Goal: Transaction & Acquisition: Obtain resource

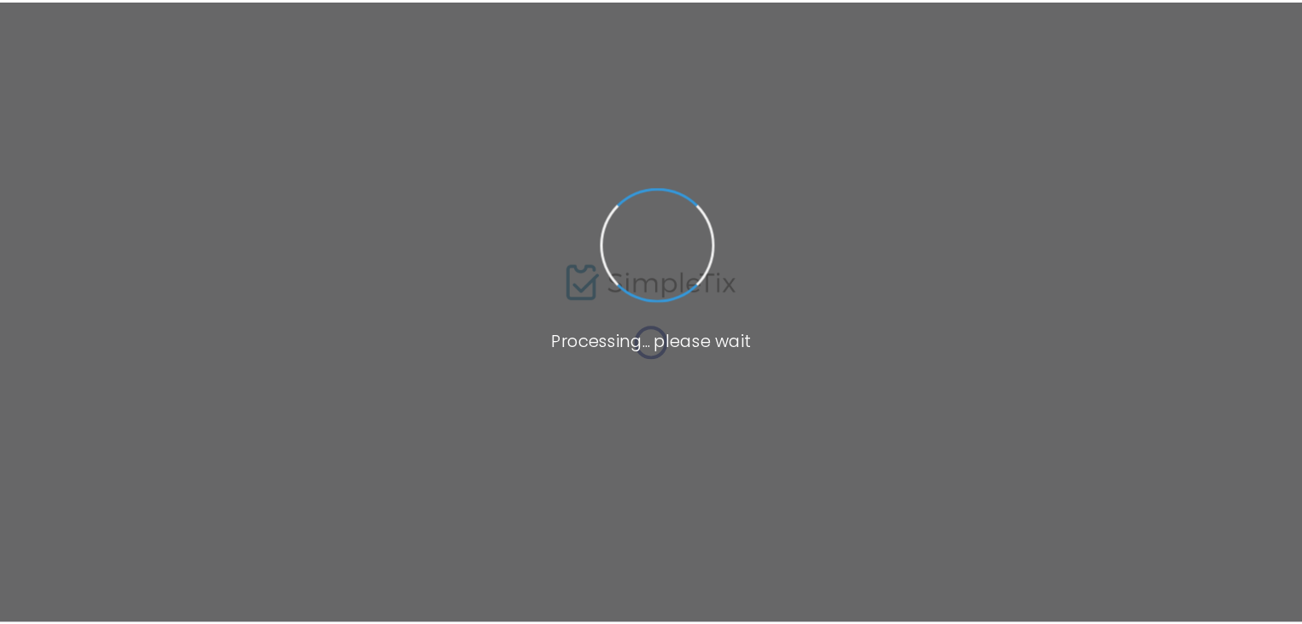
scroll to position [325, 0]
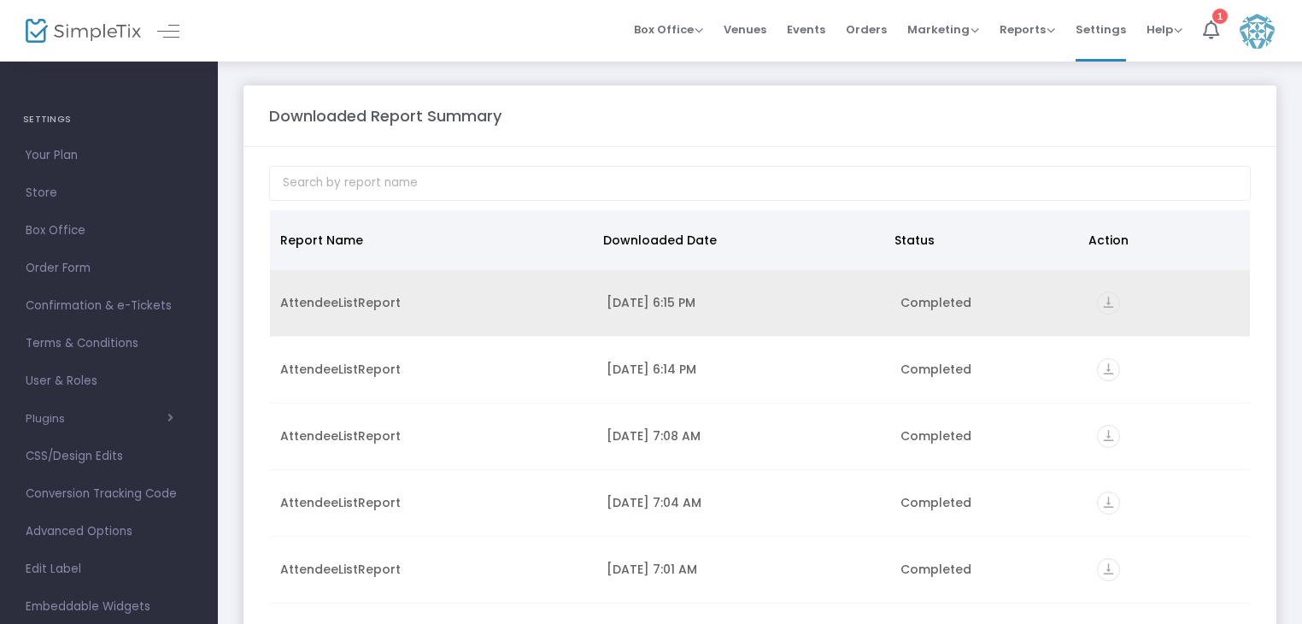
click at [716, 312] on td "[DATE] 6:15 PM" at bounding box center [743, 303] width 294 height 67
click at [1099, 302] on icon "vertical_align_bottom" at bounding box center [1108, 302] width 23 height 23
click at [1098, 298] on icon "vertical_align_bottom" at bounding box center [1108, 302] width 23 height 23
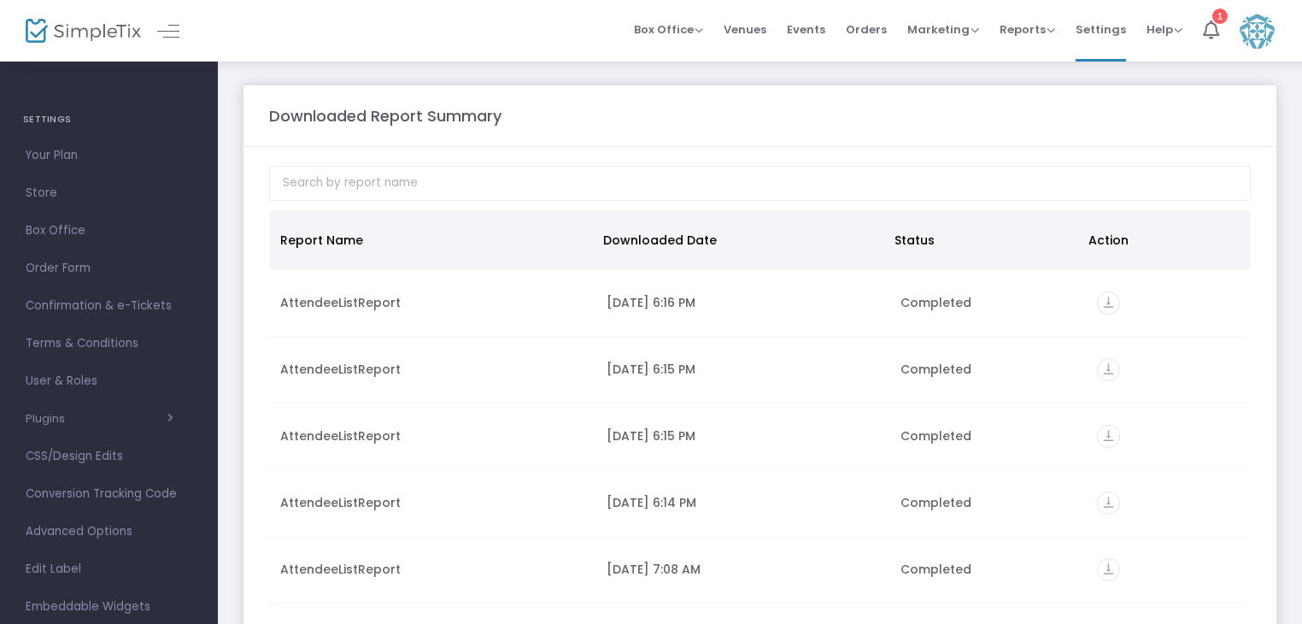
click at [824, 33] on span "Events" at bounding box center [806, 30] width 38 height 44
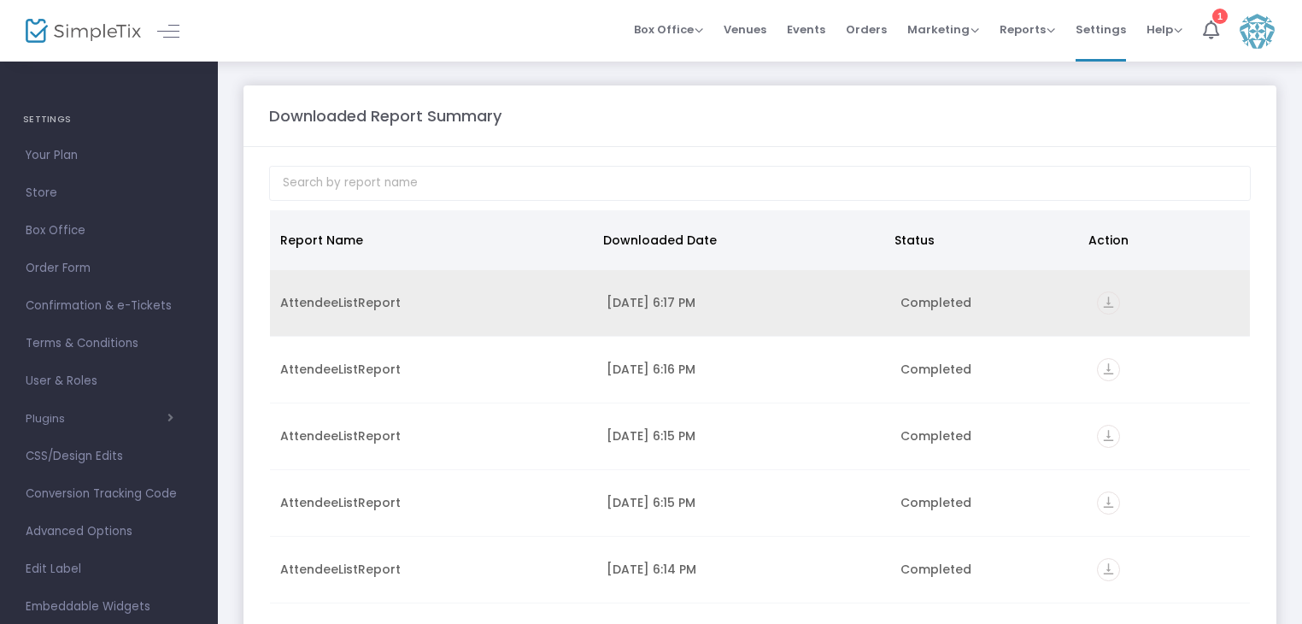
click at [1097, 302] on icon "vertical_align_bottom" at bounding box center [1108, 302] width 23 height 23
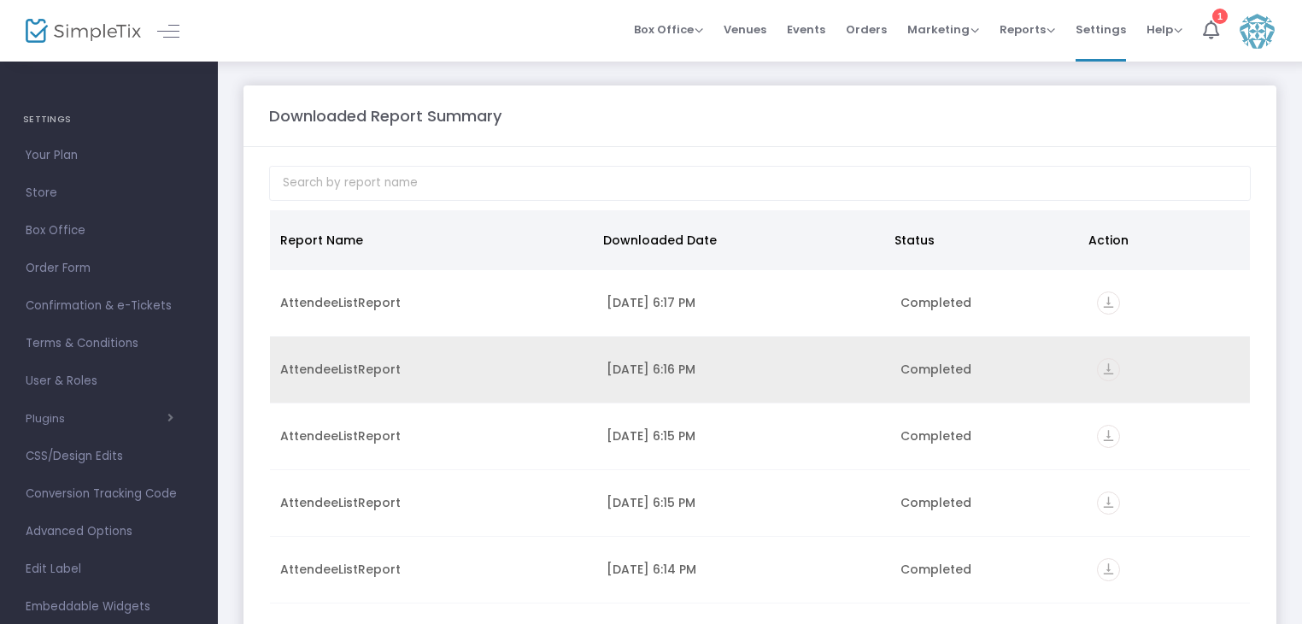
click at [1102, 363] on icon "vertical_align_bottom" at bounding box center [1108, 369] width 23 height 23
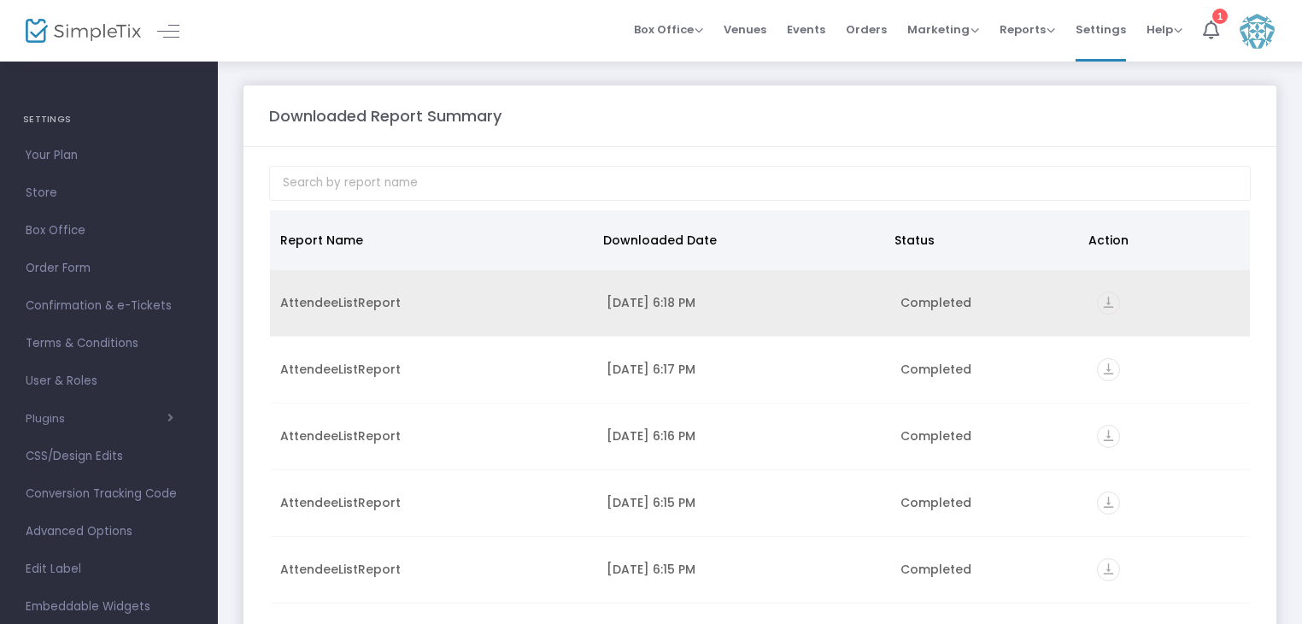
click at [1097, 295] on icon "vertical_align_bottom" at bounding box center [1108, 302] width 23 height 23
